Goal: Communication & Community: Answer question/provide support

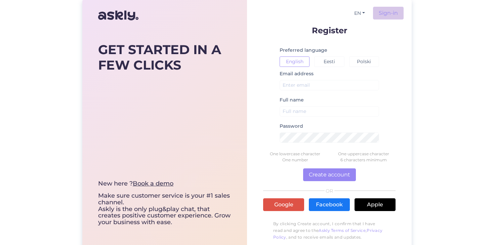
click at [395, 9] on link "Sign-in" at bounding box center [388, 13] width 31 height 13
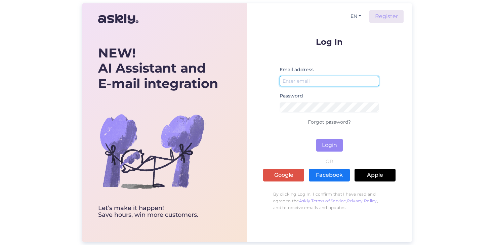
type input "[EMAIL_ADDRESS][DOMAIN_NAME]"
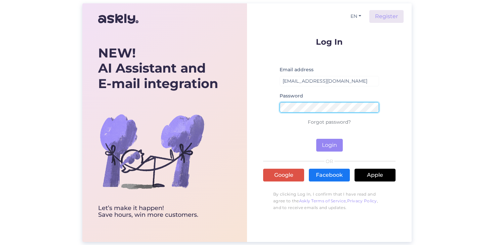
click at [329, 145] on button "Login" at bounding box center [329, 145] width 27 height 13
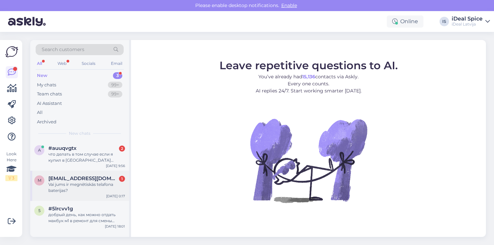
click at [111, 187] on div "Vai jums ir megnētiskās telafona baterijas?" at bounding box center [86, 187] width 77 height 12
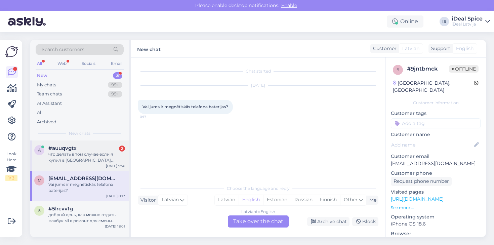
click at [108, 154] on div "что делать в том случае если я купил в [GEOGRAPHIC_DATA] наушники AirPods 4 ANC…" at bounding box center [86, 157] width 77 height 12
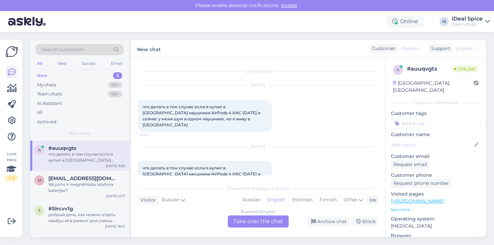
scroll to position [19, 0]
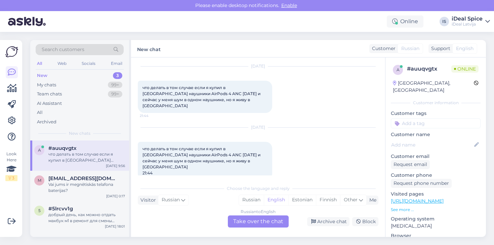
click at [196, 146] on span "что делать в том случае если я купил в [GEOGRAPHIC_DATA] наушники AirPods 4 ANC…" at bounding box center [201, 160] width 119 height 29
click at [92, 184] on div "Vai jums ir megnētiskās telafona baterijas?" at bounding box center [86, 187] width 77 height 12
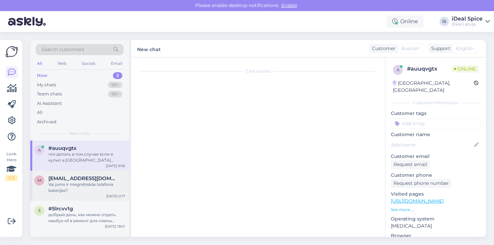
scroll to position [0, 0]
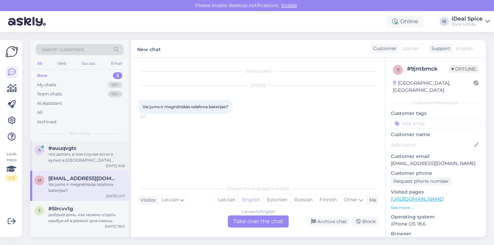
click at [97, 152] on div "что делать в том случае если я купил в [GEOGRAPHIC_DATA] наушники AirPods 4 ANC…" at bounding box center [86, 157] width 77 height 12
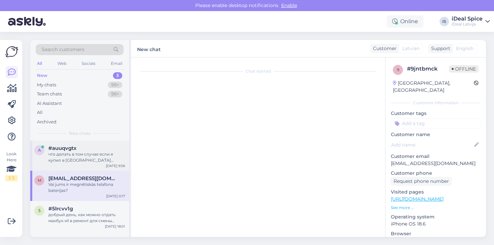
scroll to position [19, 0]
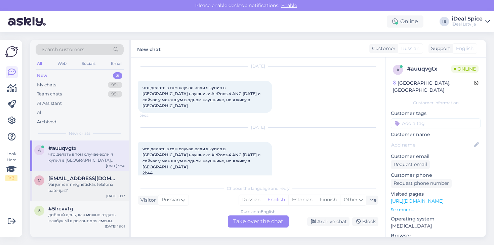
click at [91, 181] on div "Vai jums ir megnētiskās telafona baterijas?" at bounding box center [86, 187] width 77 height 12
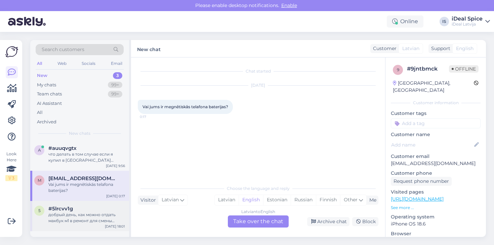
click at [87, 212] on div "добрый день, как можно отдать макбук м1 в ремонт для смены клавиатуры?" at bounding box center [86, 218] width 77 height 12
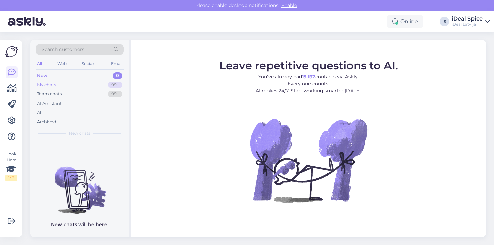
click at [66, 84] on div "My chats 99+" at bounding box center [80, 84] width 88 height 9
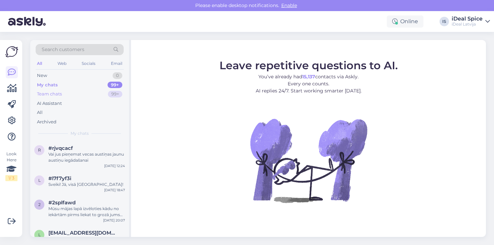
click at [66, 93] on div "Team chats 99+" at bounding box center [80, 93] width 88 height 9
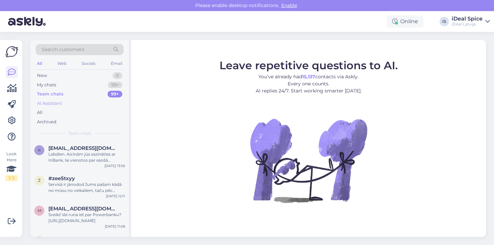
click at [66, 103] on div "AI Assistant" at bounding box center [80, 103] width 88 height 9
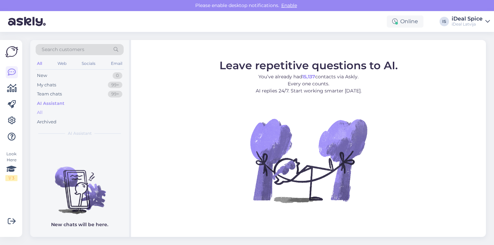
click at [51, 110] on div "All" at bounding box center [80, 112] width 88 height 9
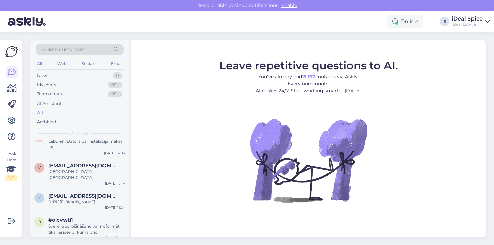
scroll to position [189, 0]
